Goal: Information Seeking & Learning: Learn about a topic

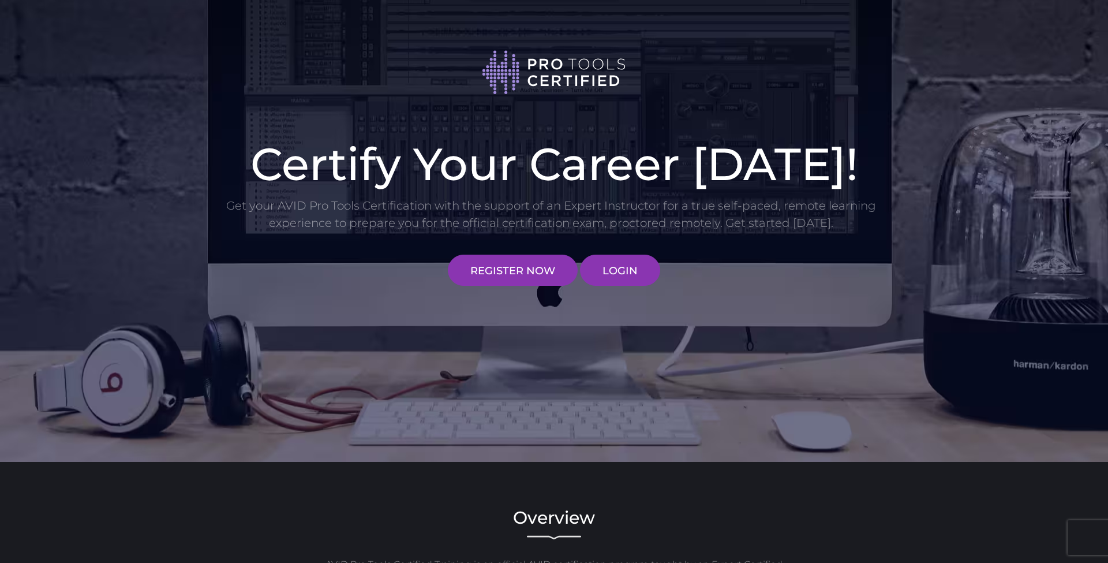
click at [625, 294] on div "Certify Your Career Today! Get your AVID Pro Tools Certification with the suppo…" at bounding box center [554, 231] width 1108 height 462
click at [621, 275] on link "LOGIN" at bounding box center [620, 269] width 80 height 31
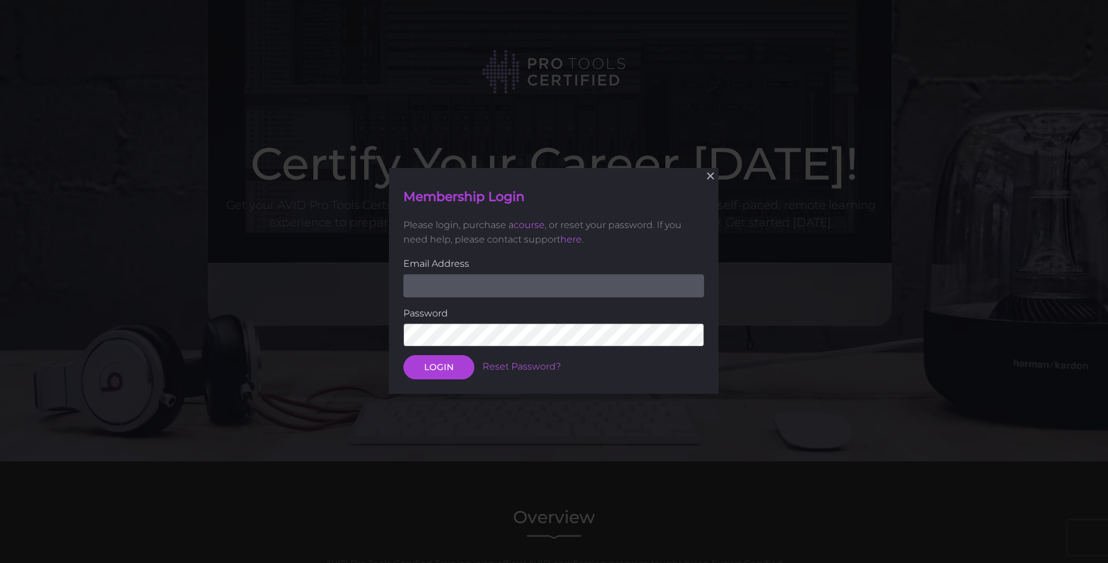
scroll to position [165, 0]
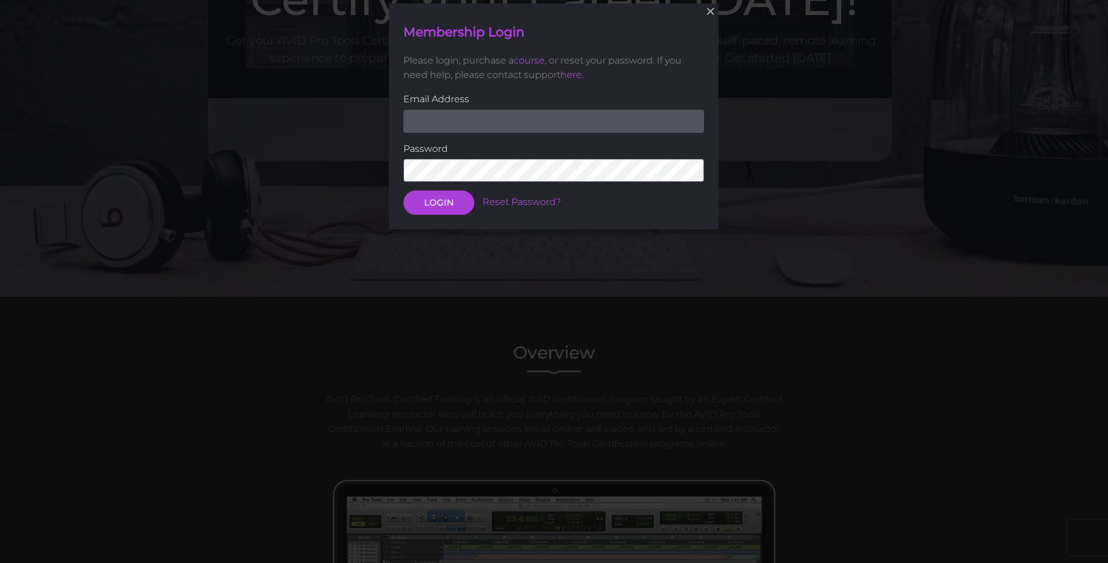
type input "robrecords@icloud.com"
click at [439, 204] on button "LOGIN" at bounding box center [438, 202] width 71 height 24
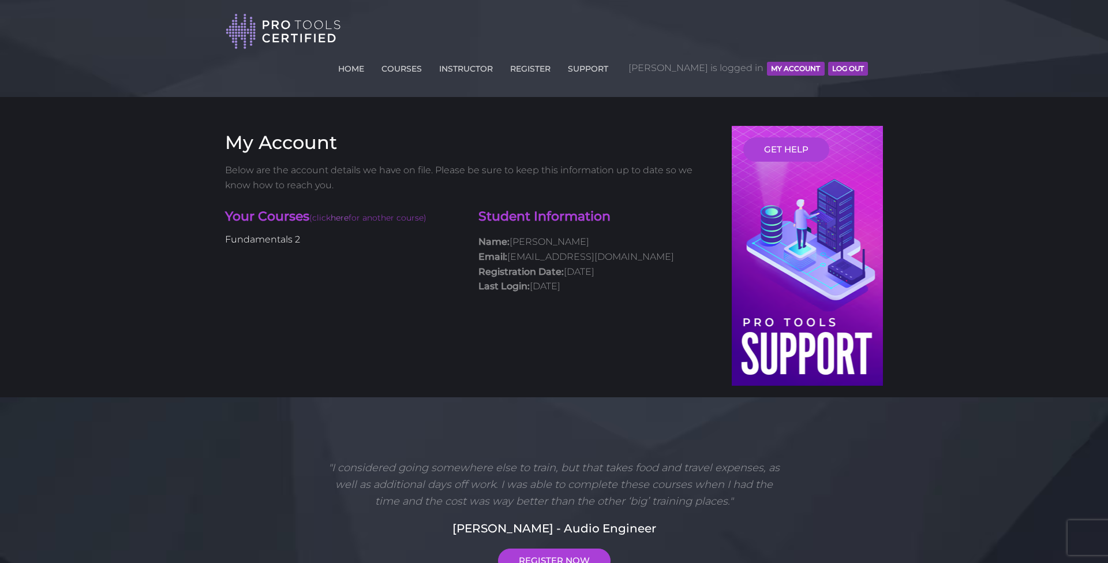
click at [267, 234] on link "Fundamentals 2" at bounding box center [262, 239] width 75 height 11
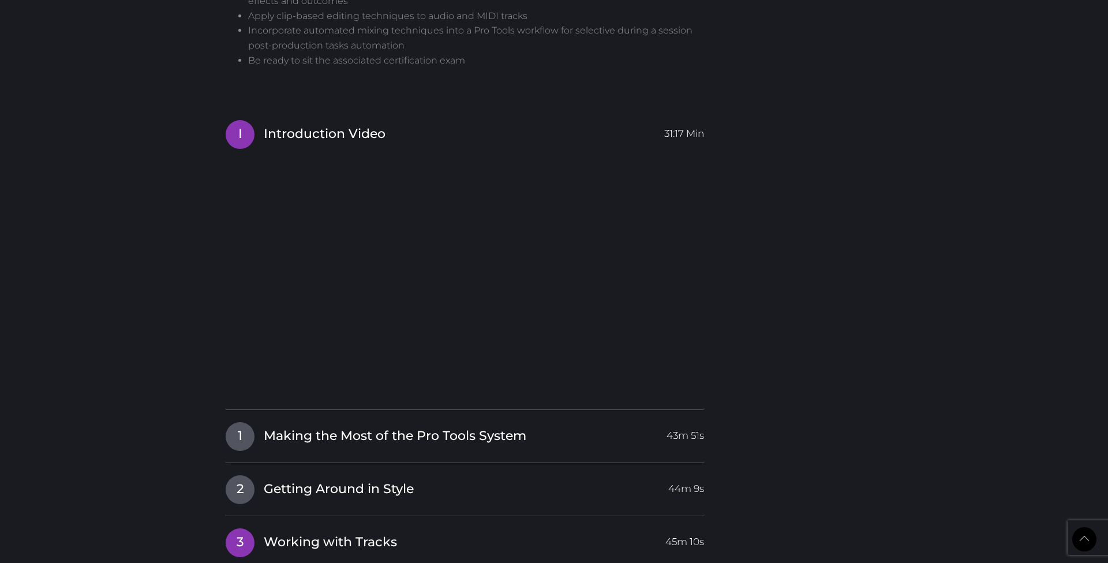
scroll to position [1249, 0]
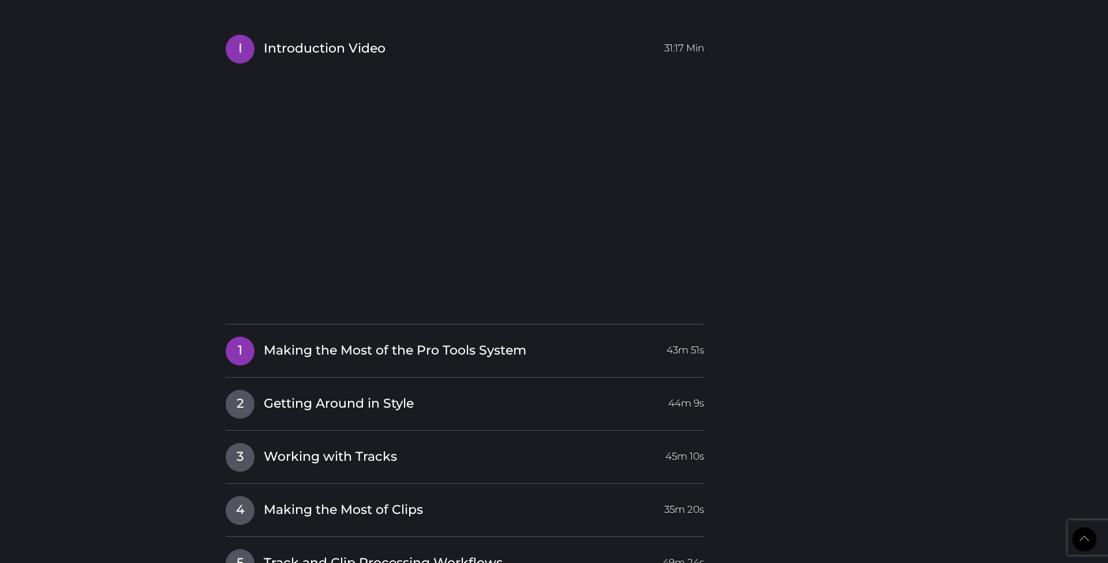
click at [358, 342] on span "Making the Most of the Pro Tools System" at bounding box center [395, 351] width 263 height 18
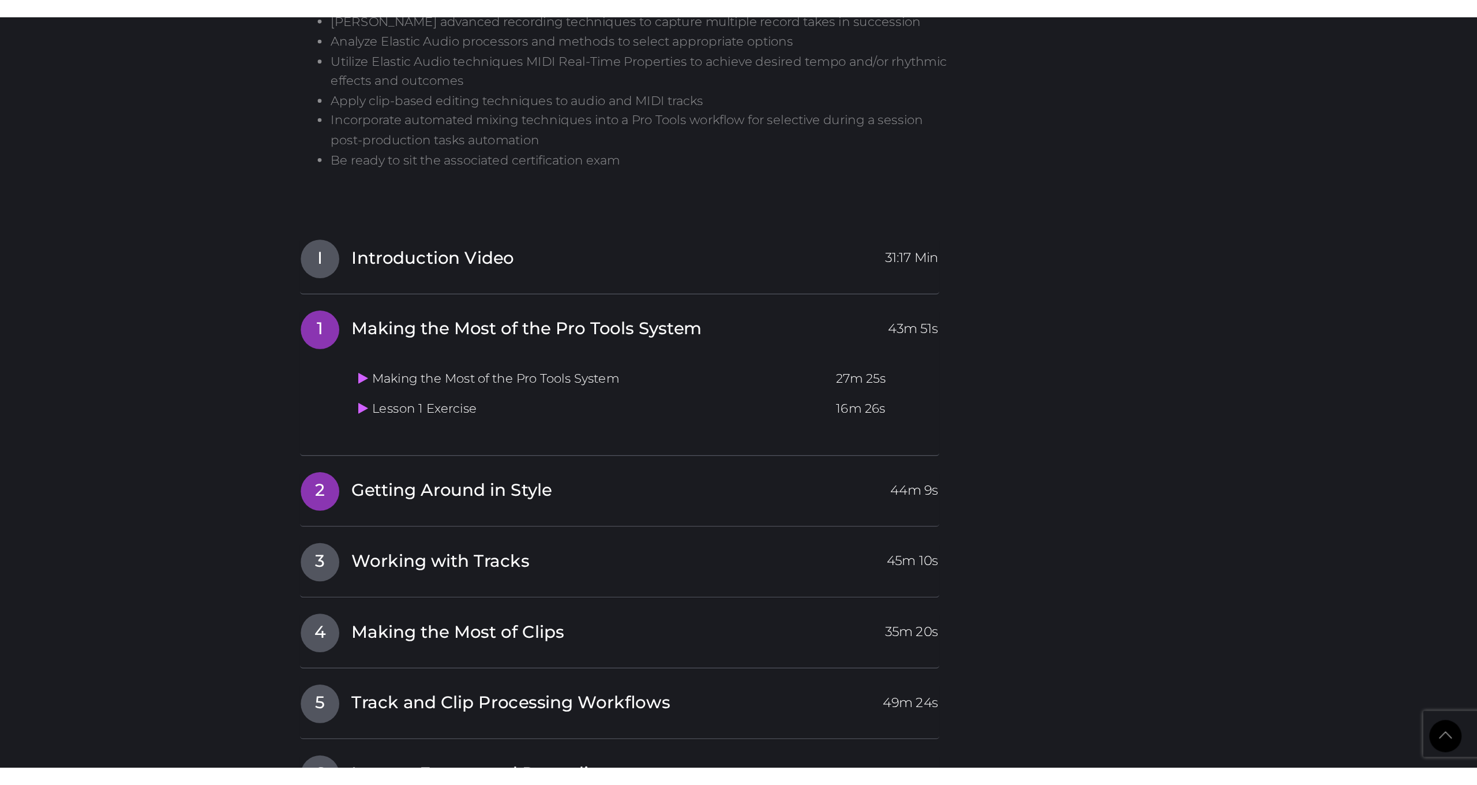
scroll to position [1115, 0]
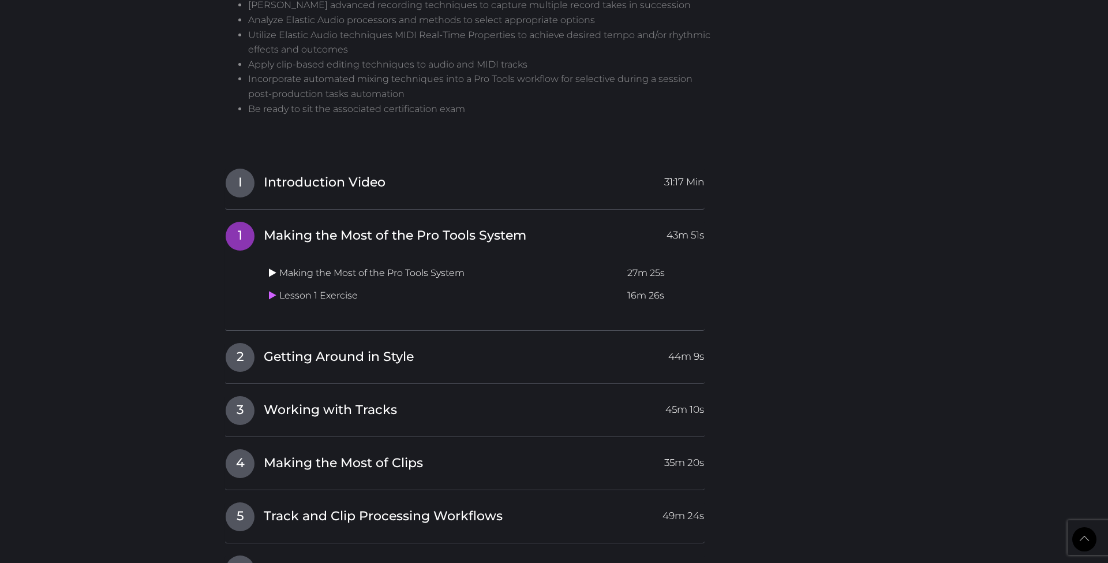
click at [272, 268] on icon at bounding box center [273, 272] width 8 height 9
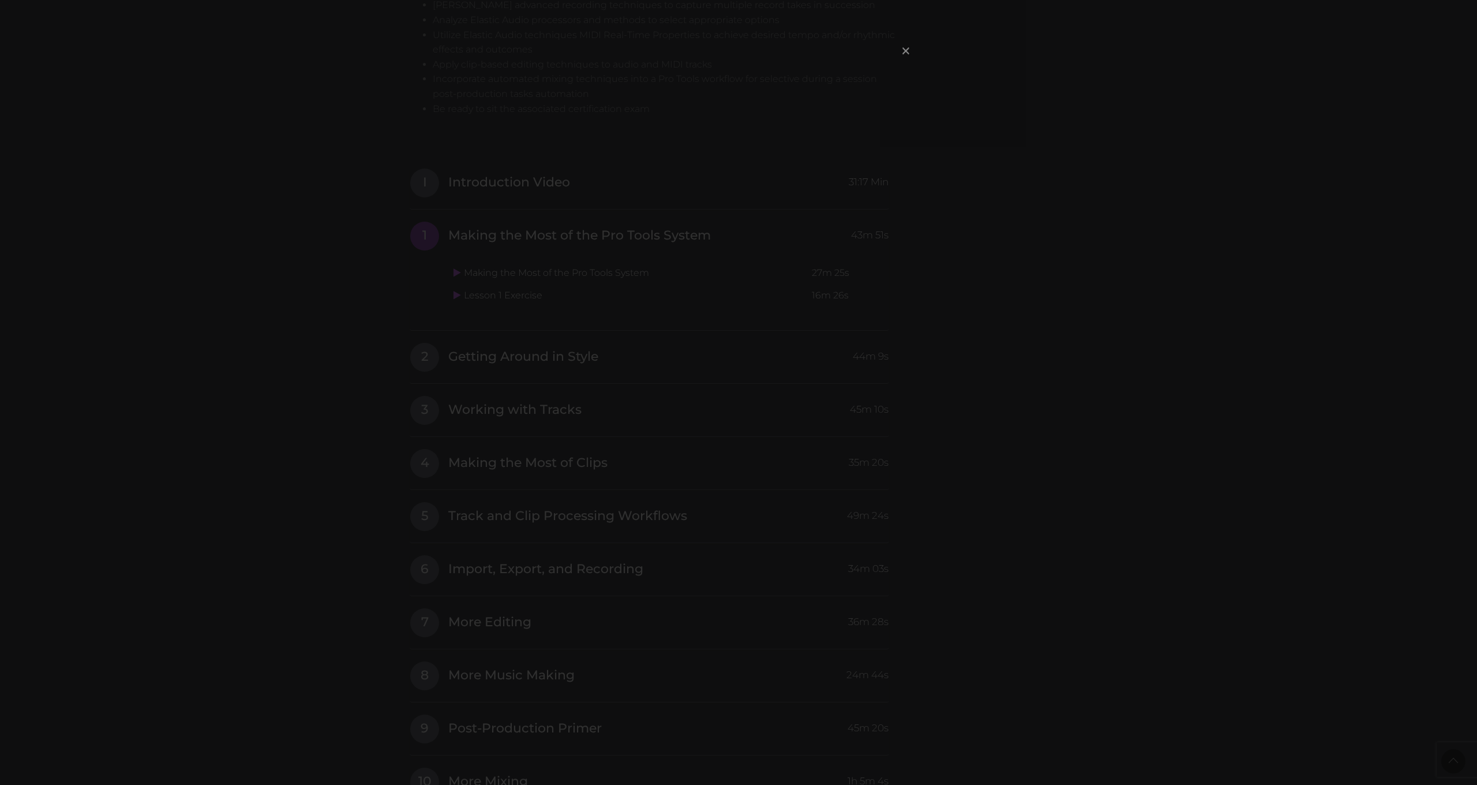
click at [904, 54] on span "×" at bounding box center [906, 50] width 12 height 25
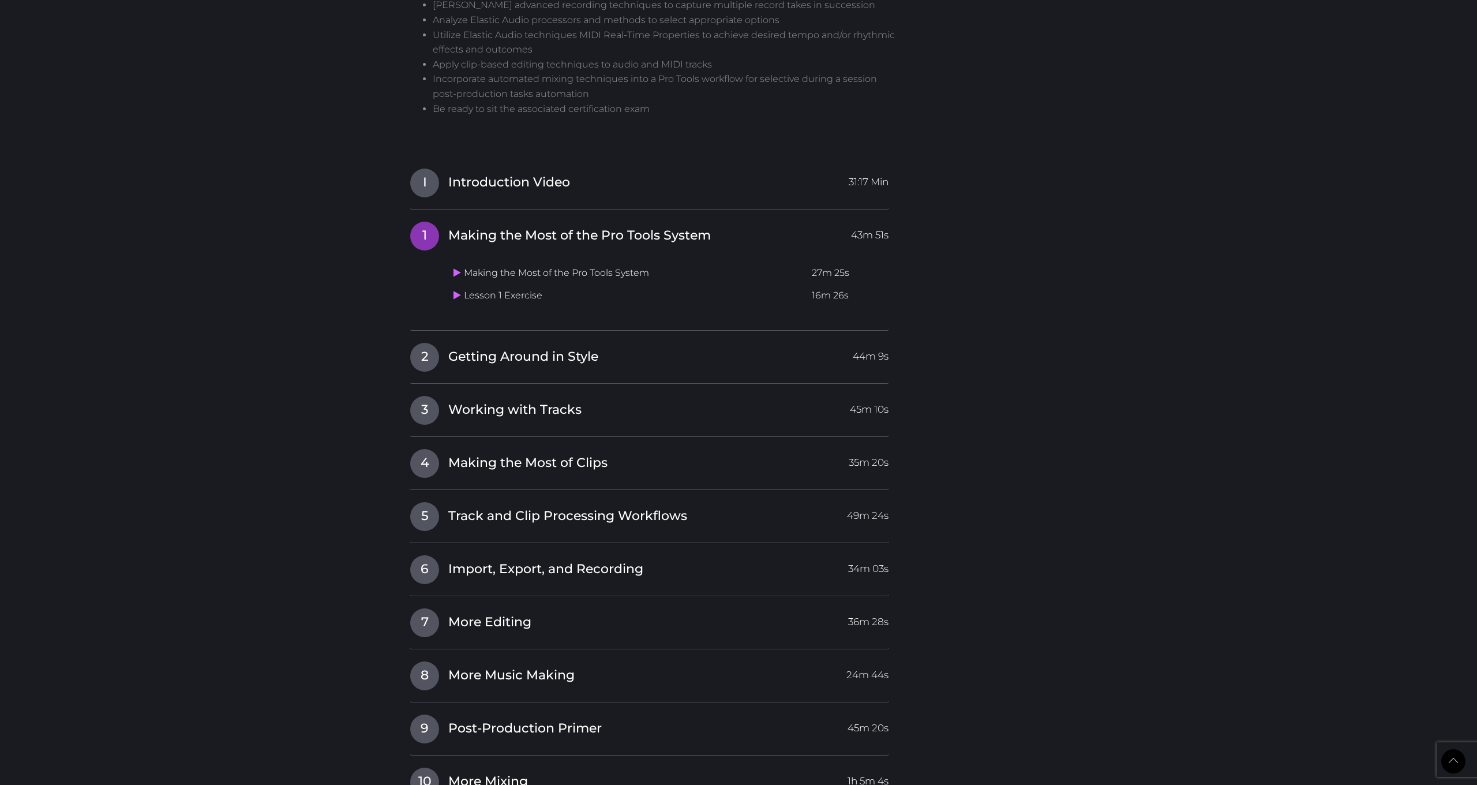
click at [453, 284] on td "Lesson 1 Exercise" at bounding box center [628, 295] width 358 height 23
click at [456, 290] on icon at bounding box center [458, 294] width 8 height 9
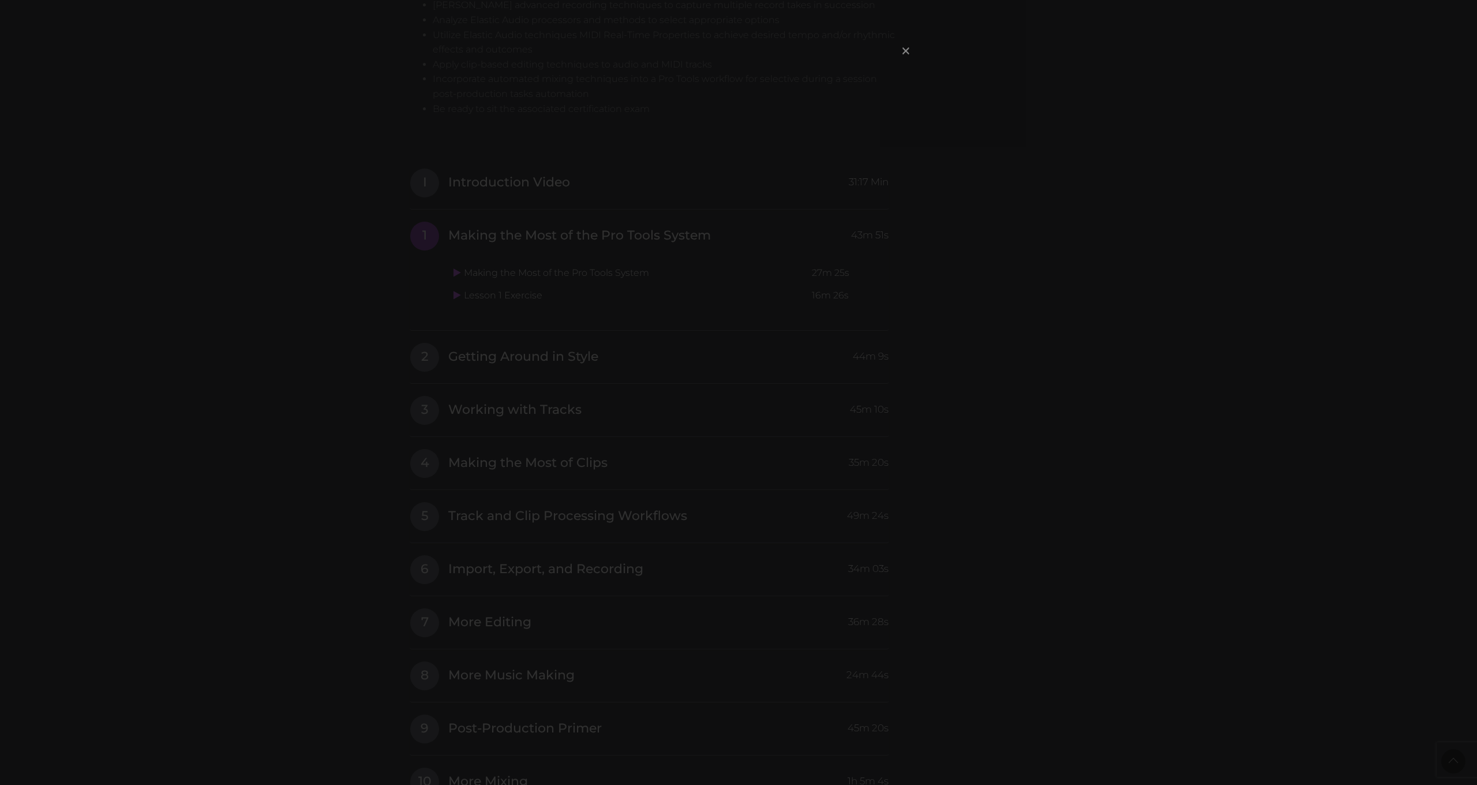
click at [902, 47] on span "×" at bounding box center [906, 50] width 12 height 25
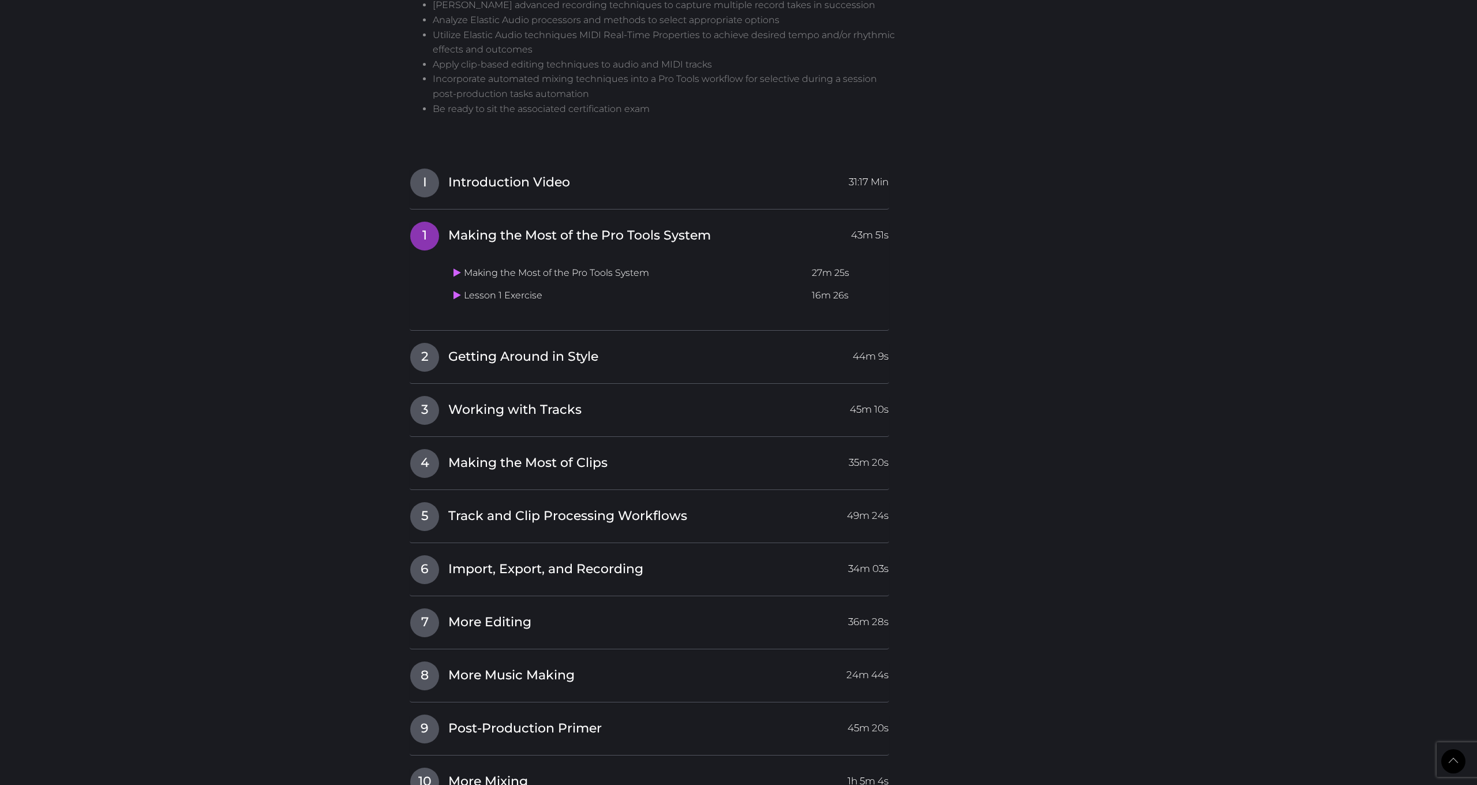
click at [477, 221] on link "1 Making the Most of the Pro Tools System 43m 51s" at bounding box center [649, 233] width 479 height 24
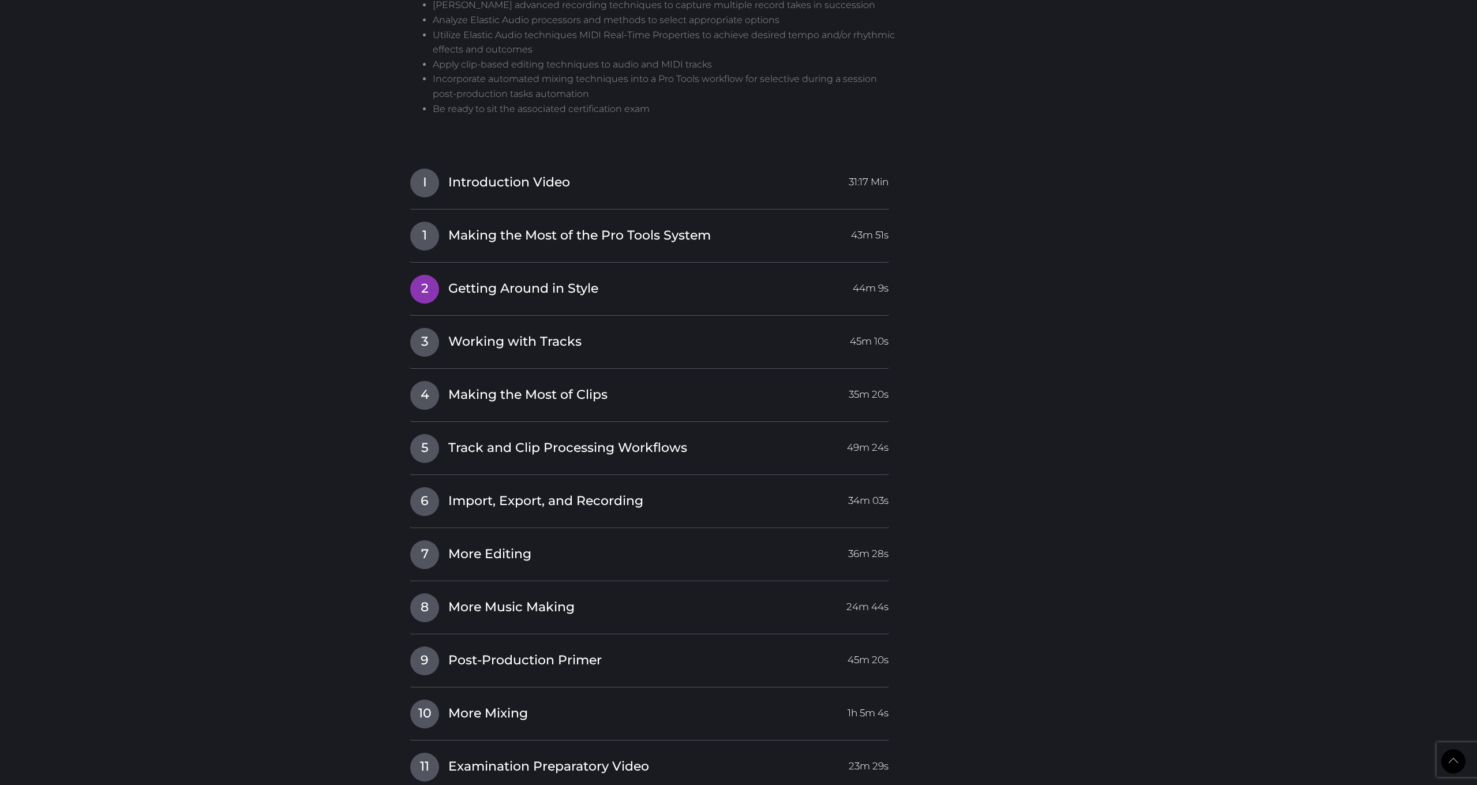
click at [490, 280] on span "Getting Around in Style" at bounding box center [523, 289] width 150 height 18
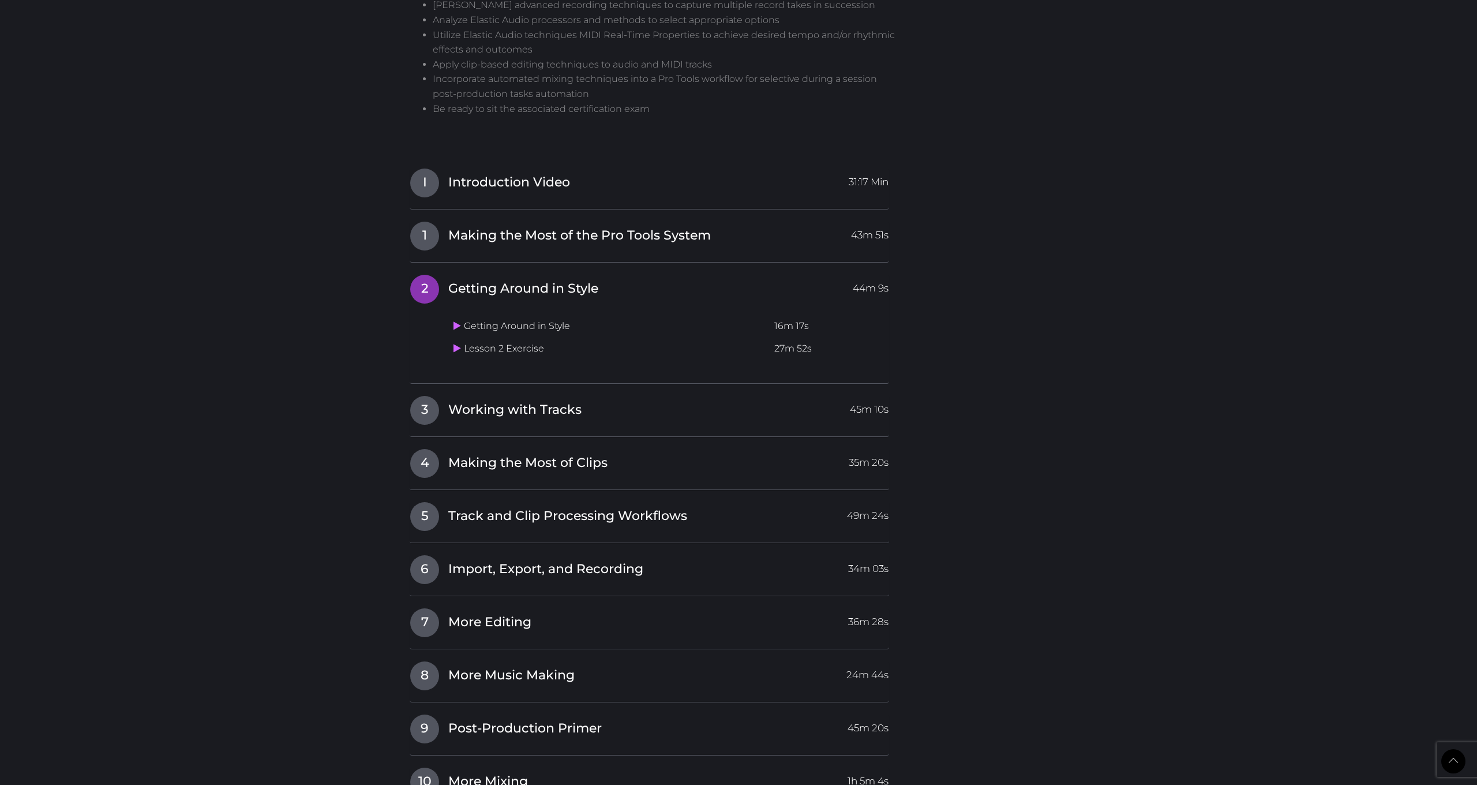
click at [490, 280] on span "Getting Around in Style" at bounding box center [523, 289] width 150 height 18
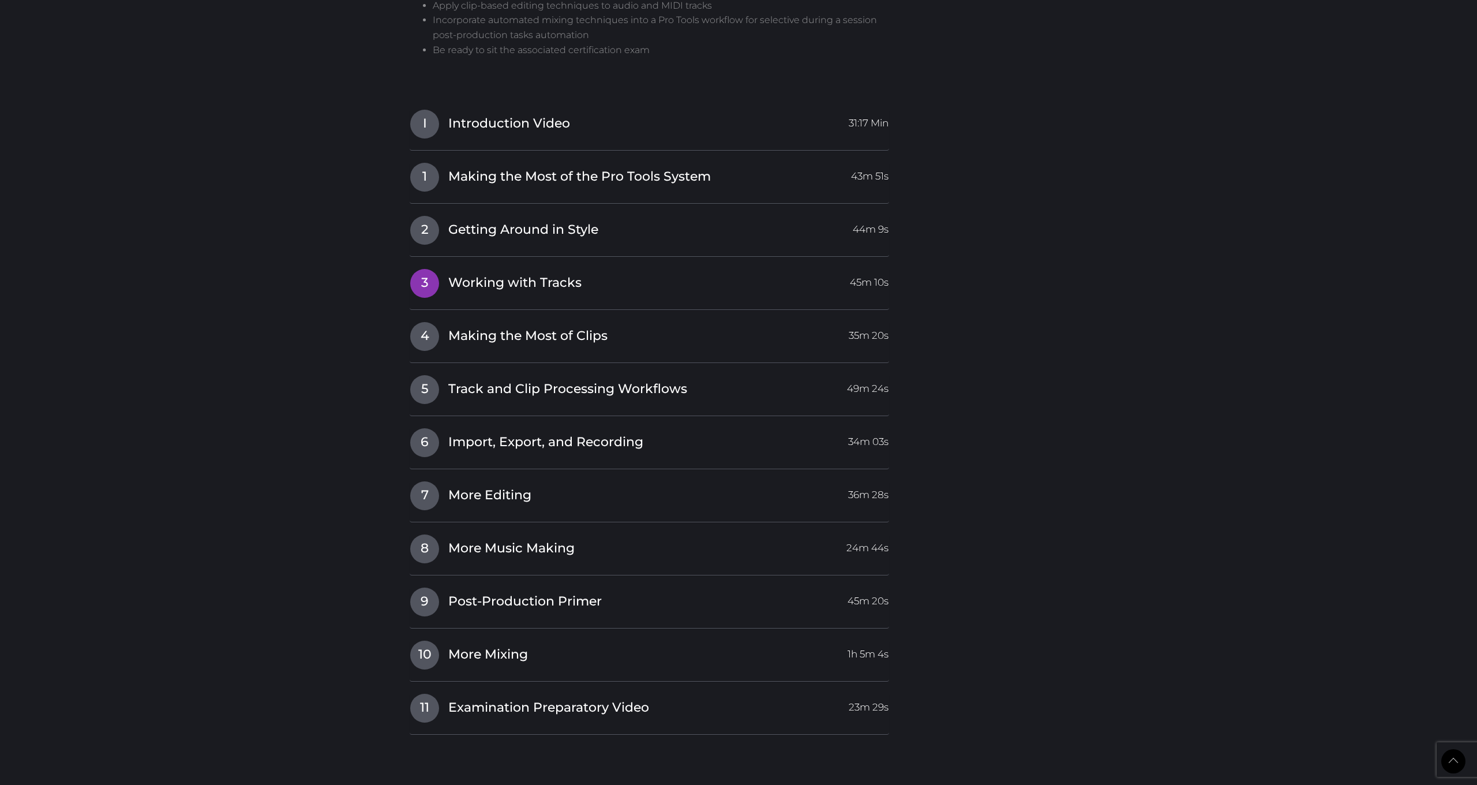
scroll to position [1173, 0]
click at [486, 562] on span "More Mixing" at bounding box center [488, 655] width 80 height 18
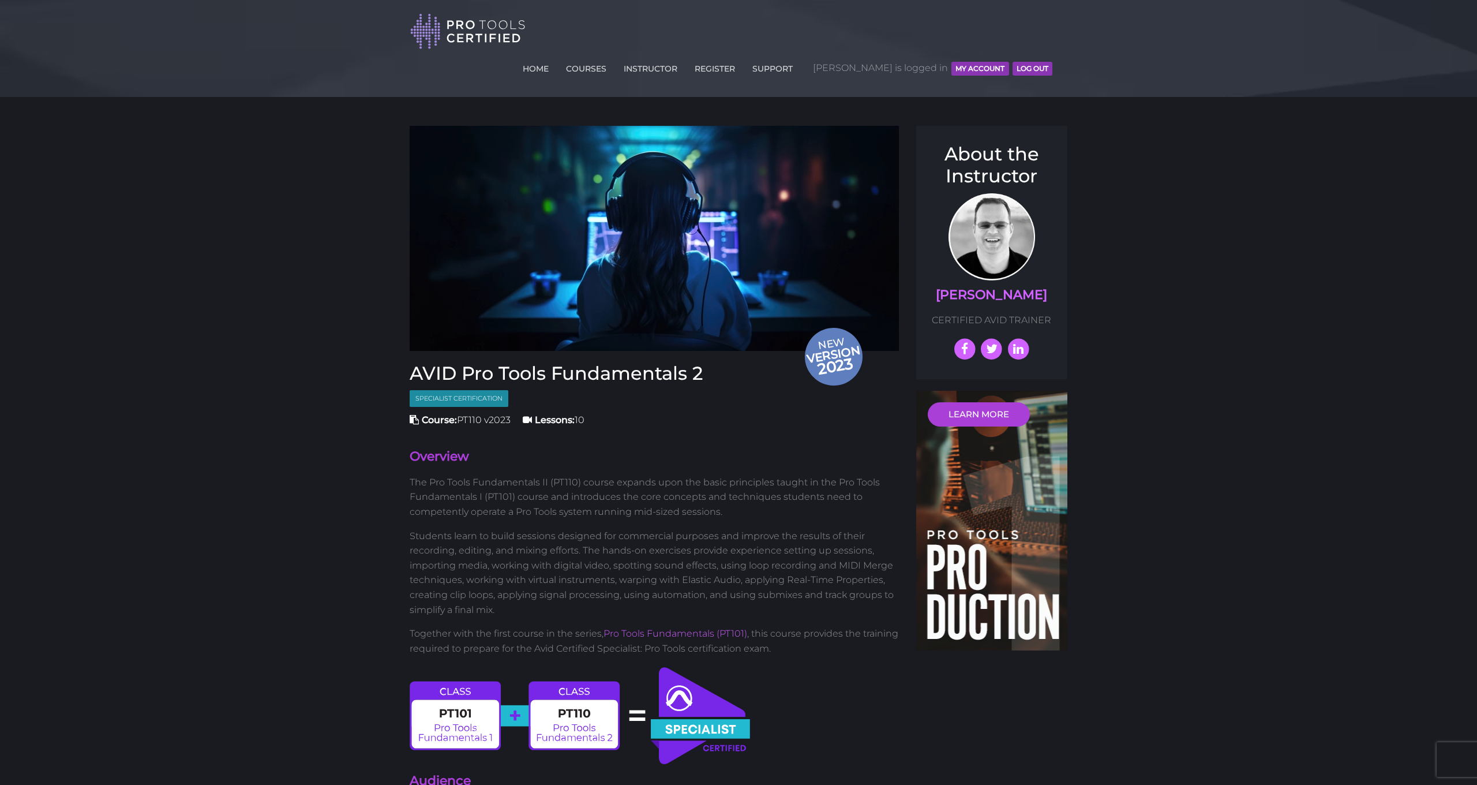
scroll to position [0, 0]
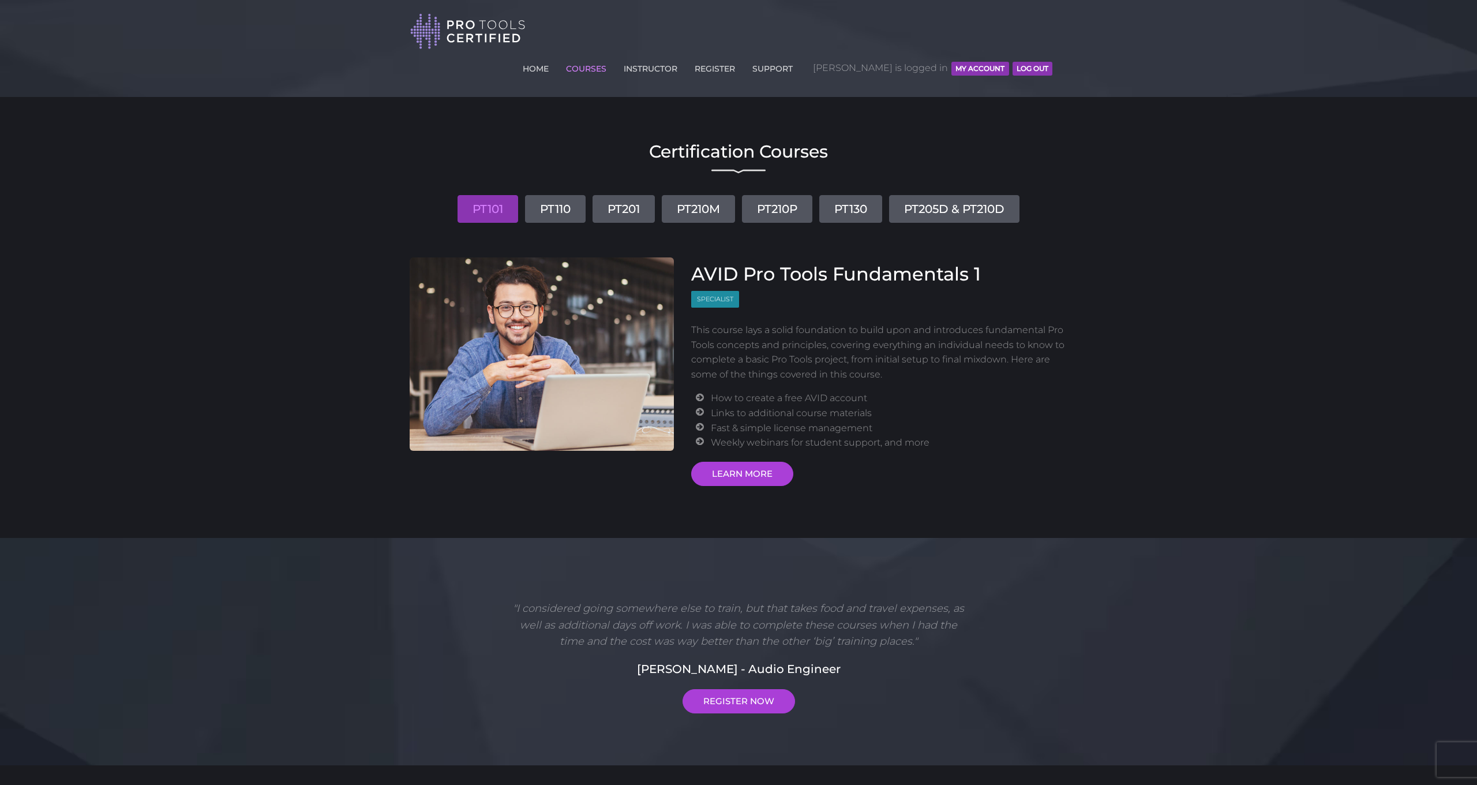
click at [988, 62] on button "MY ACCOUNT" at bounding box center [979, 69] width 57 height 14
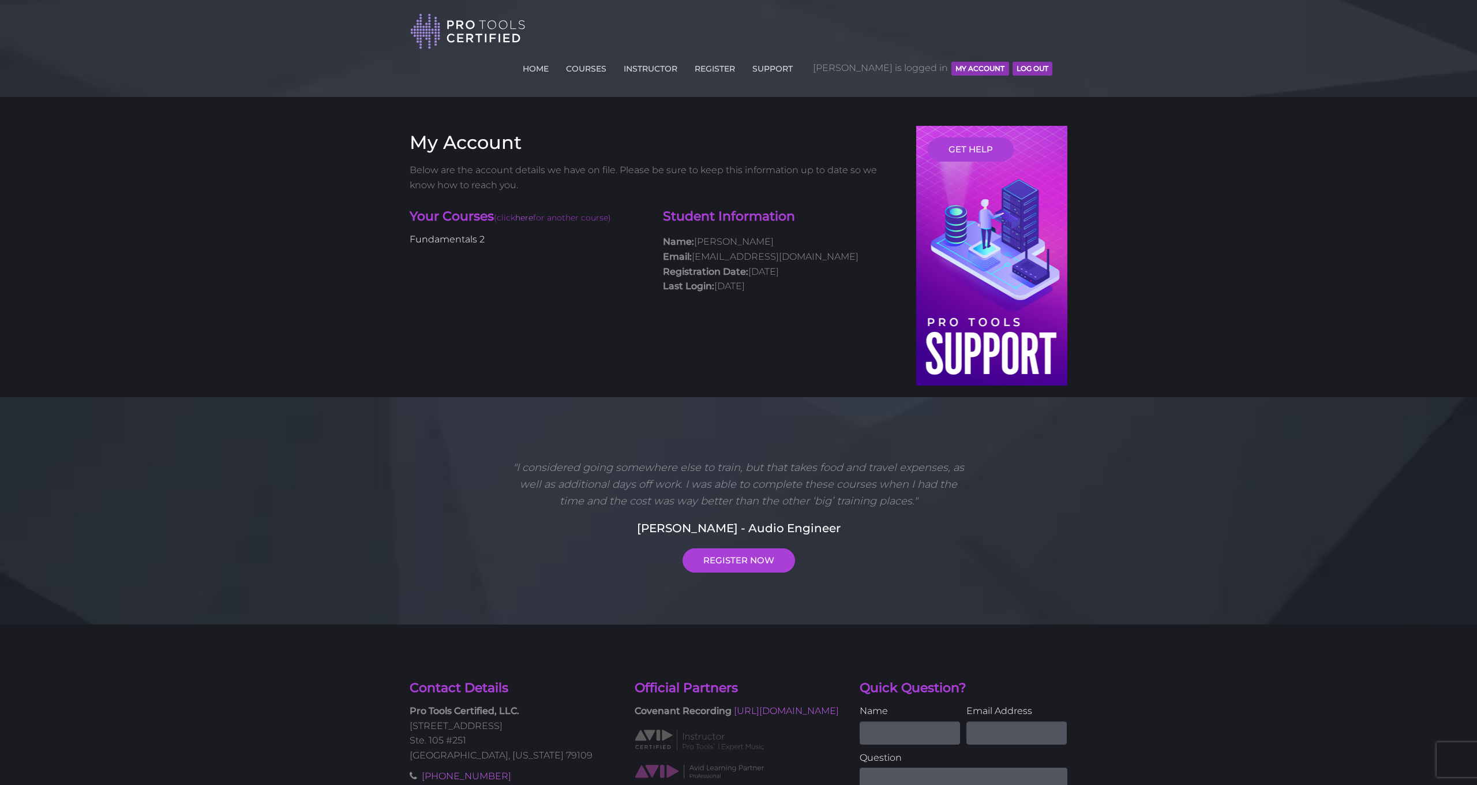
click at [473, 234] on link "Fundamentals 2" at bounding box center [447, 239] width 75 height 11
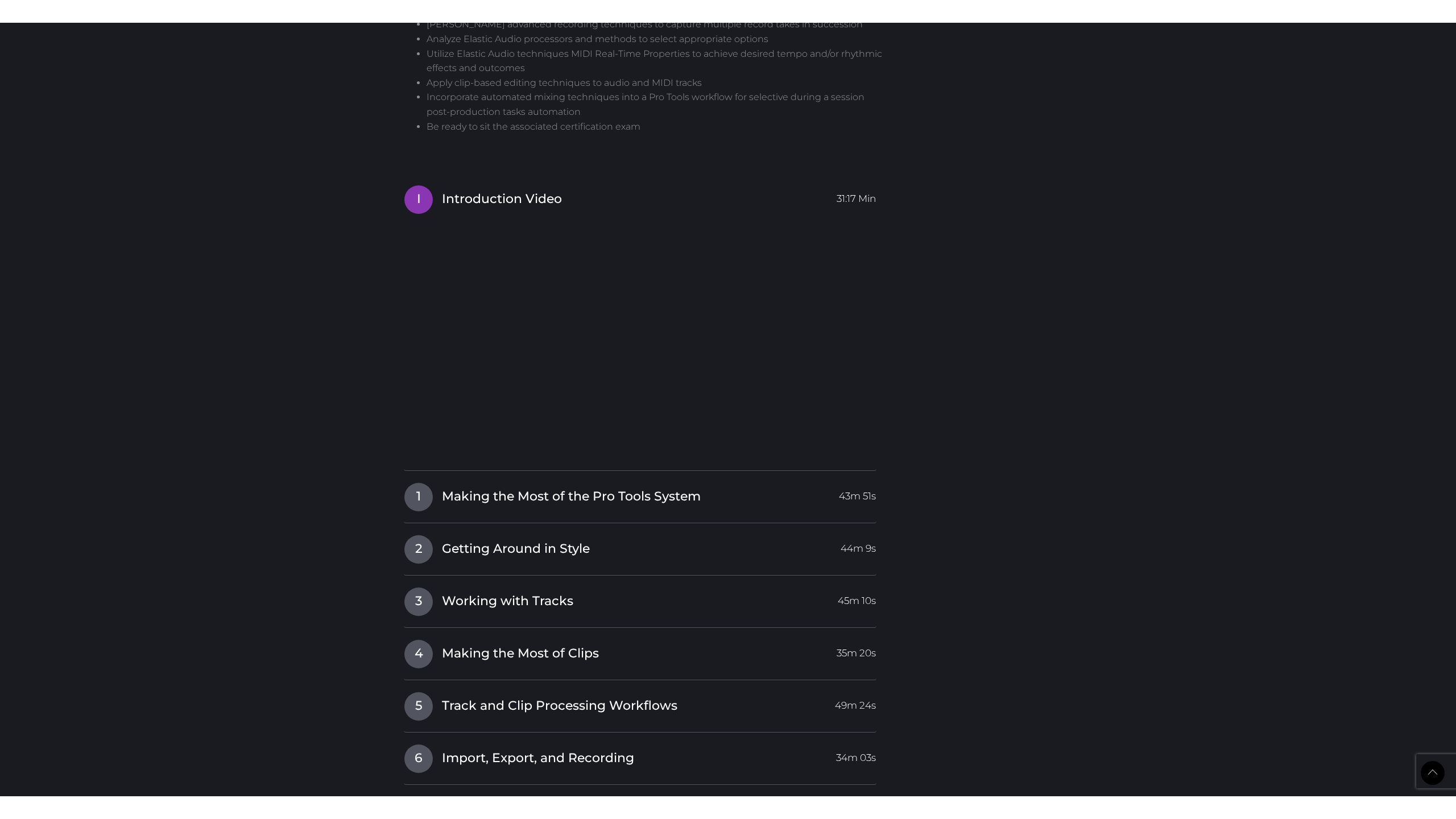
scroll to position [1149, 0]
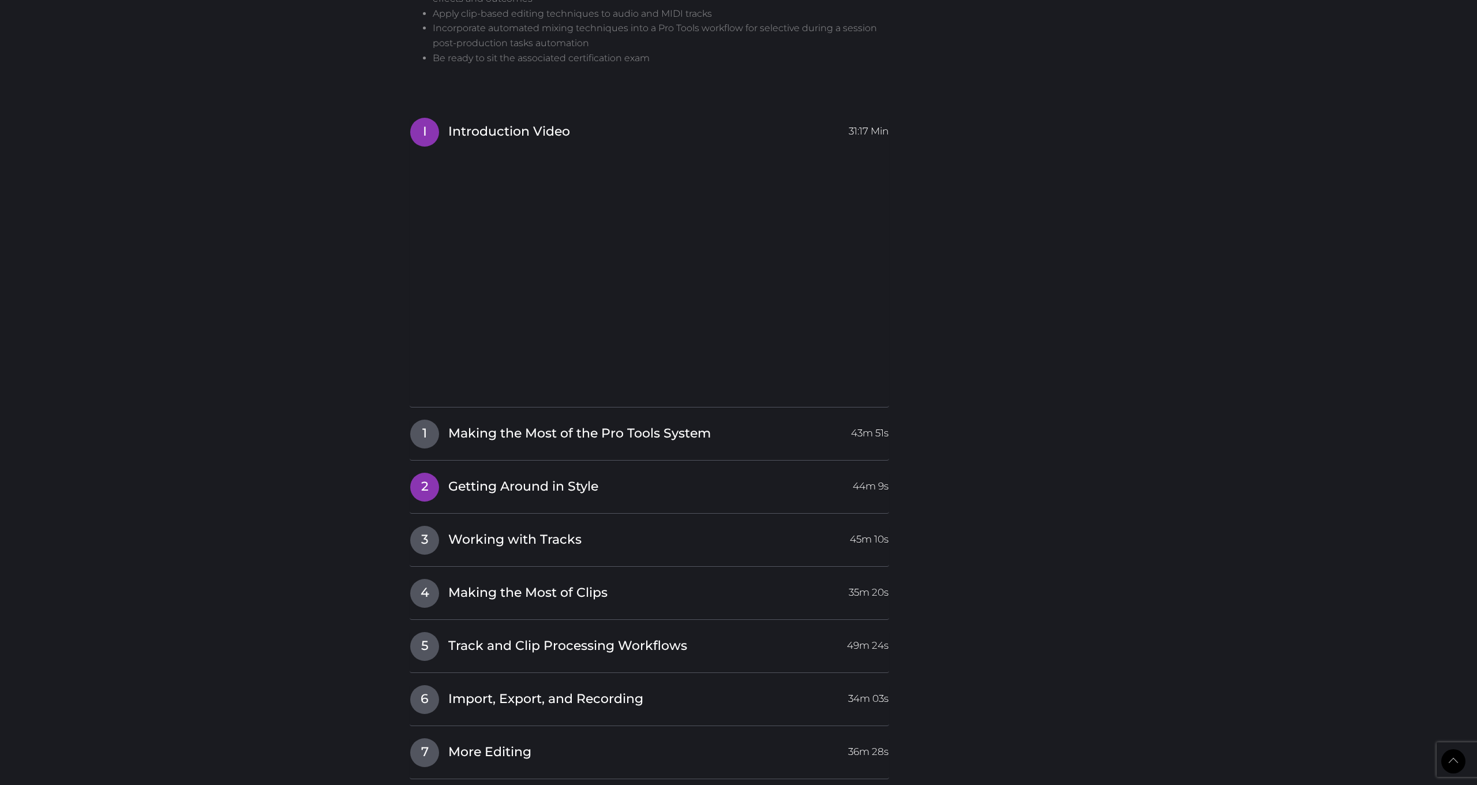
click at [463, 472] on h4 "2 Getting Around in Style 44m 9s" at bounding box center [649, 486] width 479 height 29
click at [463, 478] on span "Getting Around in Style" at bounding box center [523, 487] width 150 height 18
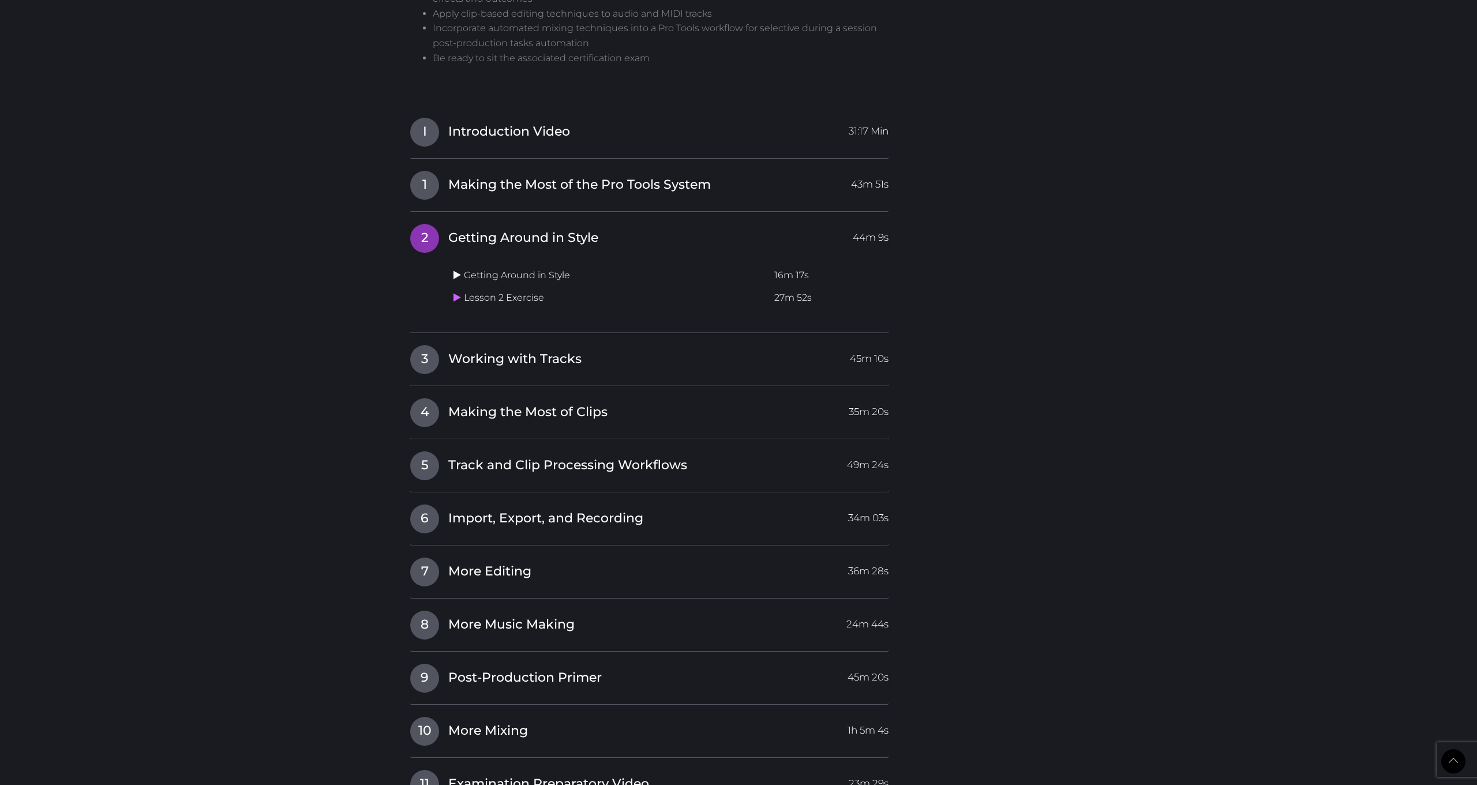
click at [458, 270] on icon at bounding box center [458, 274] width 8 height 9
